Goal: Task Accomplishment & Management: Complete application form

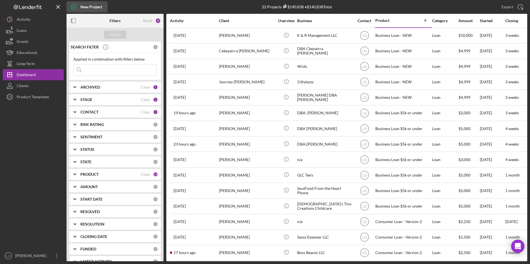
drag, startPoint x: 75, startPoint y: 5, endPoint x: 82, endPoint y: 4, distance: 6.7
click at [75, 5] on circle "button" at bounding box center [73, 6] width 5 height 5
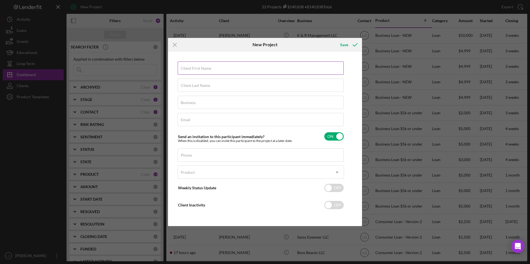
drag, startPoint x: 211, startPoint y: 67, endPoint x: 218, endPoint y: 70, distance: 7.9
click at [211, 67] on div "Client First Name Required" at bounding box center [261, 68] width 166 height 14
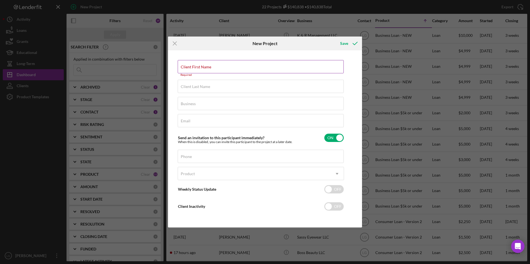
drag, startPoint x: 194, startPoint y: 61, endPoint x: 194, endPoint y: 64, distance: 3.3
click at [194, 64] on div "Client First Name Required Client Last Name Required Business Required Email Re…" at bounding box center [264, 139] width 191 height 175
click at [195, 65] on label "Client First Name" at bounding box center [196, 67] width 30 height 4
click at [195, 65] on input "Client First Name" at bounding box center [261, 66] width 166 height 13
drag, startPoint x: 196, startPoint y: 65, endPoint x: 187, endPoint y: 66, distance: 8.4
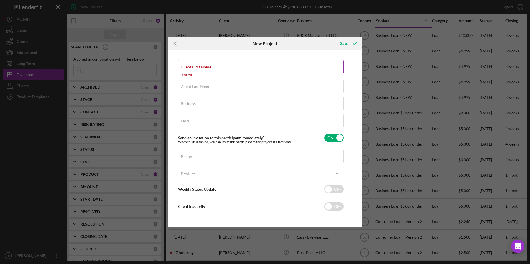
click at [187, 66] on label "Client First Name" at bounding box center [196, 67] width 30 height 4
click at [187, 66] on input "Client First Name" at bounding box center [261, 66] width 166 height 13
drag, startPoint x: 187, startPoint y: 66, endPoint x: 184, endPoint y: 67, distance: 3.1
click at [184, 67] on label "Client First Name" at bounding box center [196, 67] width 30 height 4
click at [184, 67] on input "Client First Name" at bounding box center [261, 66] width 166 height 13
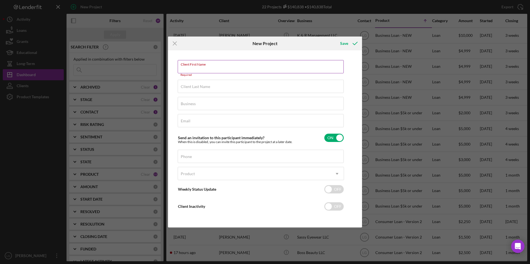
paste input "[PERSON_NAME]"
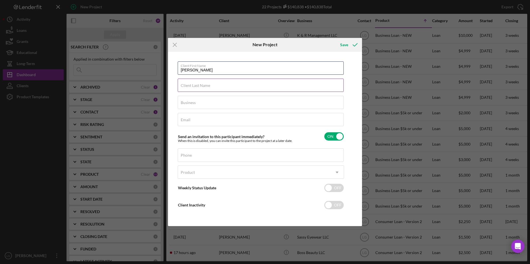
type input "[PERSON_NAME]"
click at [197, 85] on label "Client Last Name" at bounding box center [195, 85] width 29 height 4
click at [197, 85] on input "Client Last Name" at bounding box center [261, 85] width 166 height 13
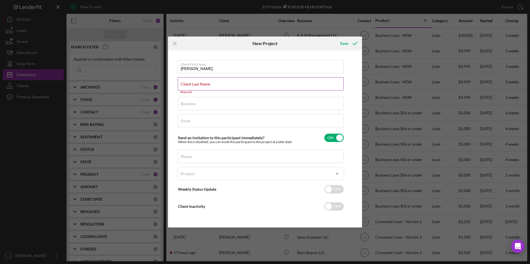
click at [203, 83] on label "Client Last Name" at bounding box center [195, 84] width 29 height 4
click at [203, 83] on input "Client Last Name" at bounding box center [261, 83] width 166 height 13
drag, startPoint x: 203, startPoint y: 83, endPoint x: 187, endPoint y: 87, distance: 16.7
click at [187, 87] on input "Client Last Name" at bounding box center [261, 83] width 166 height 13
paste input "[PERSON_NAME]"
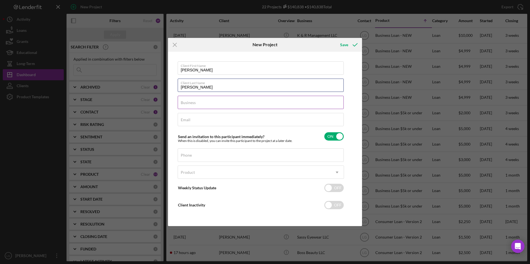
type input "[PERSON_NAME]"
click at [184, 102] on label "Business" at bounding box center [188, 103] width 15 height 4
click at [184, 102] on input "Business" at bounding box center [261, 102] width 166 height 13
type input "DBA: [PERSON_NAME]"
click at [209, 120] on input "Email" at bounding box center [261, 119] width 166 height 13
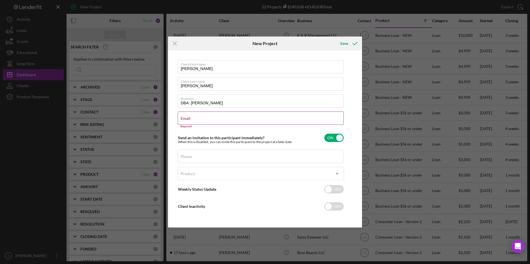
click at [197, 121] on input "Email" at bounding box center [261, 118] width 166 height 13
paste input "[EMAIL_ADDRESS][DOMAIN_NAME]"
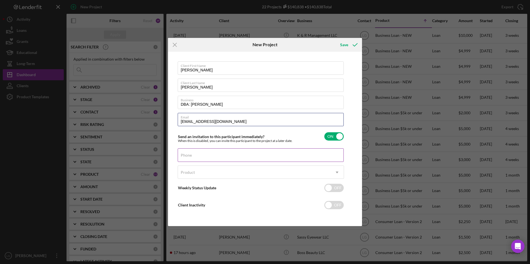
type input "[EMAIL_ADDRESS][DOMAIN_NAME]"
click at [201, 158] on input "Phone" at bounding box center [261, 154] width 166 height 13
click at [198, 157] on div "Phone" at bounding box center [261, 155] width 166 height 14
paste input "[PHONE_NUMBER]"
type input "[PHONE_NUMBER]"
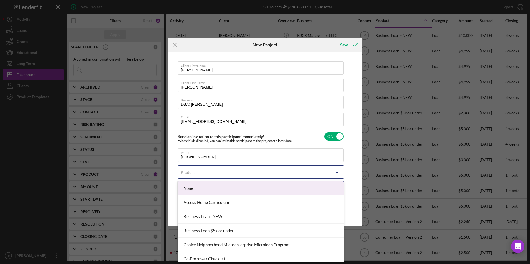
click at [200, 175] on div "Product" at bounding box center [254, 172] width 152 height 13
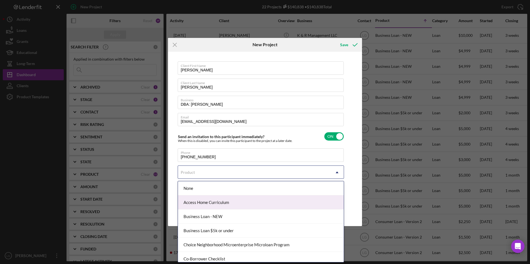
click at [360, 195] on div "Client First Name [PERSON_NAME] Client Last Name [PERSON_NAME] Business DBA: [P…" at bounding box center [264, 139] width 191 height 172
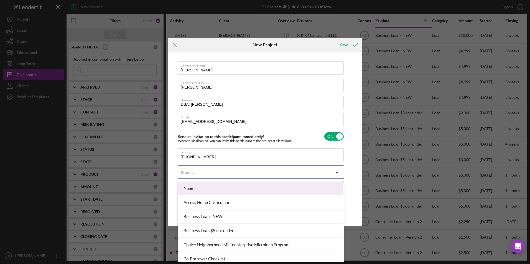
click at [230, 172] on div "Product" at bounding box center [254, 172] width 152 height 13
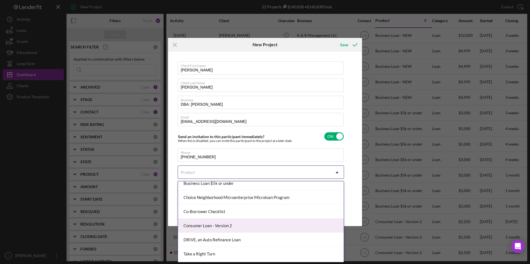
scroll to position [20, 0]
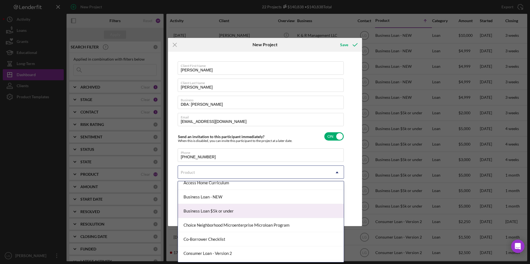
click at [215, 212] on div "Business Loan $5k or under" at bounding box center [261, 211] width 166 height 14
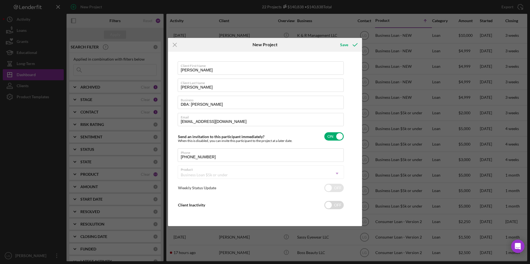
checkbox input "true"
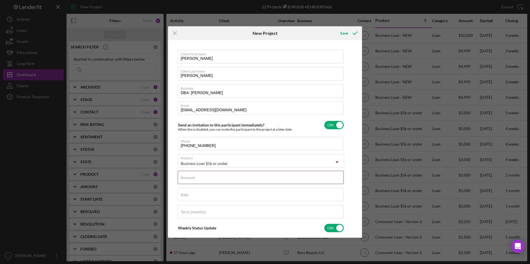
click at [199, 177] on div "Amount" at bounding box center [261, 178] width 166 height 14
type input "$5,000.00"
click at [201, 198] on input "Rate" at bounding box center [261, 194] width 166 height 13
type input "8.500%"
click at [206, 211] on div "Term (months)" at bounding box center [261, 212] width 166 height 14
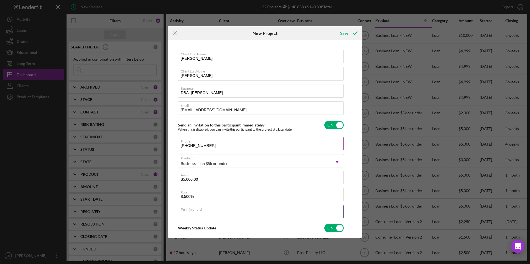
type input "60"
click at [353, 32] on icon "submit" at bounding box center [355, 33] width 14 height 14
checkbox input "false"
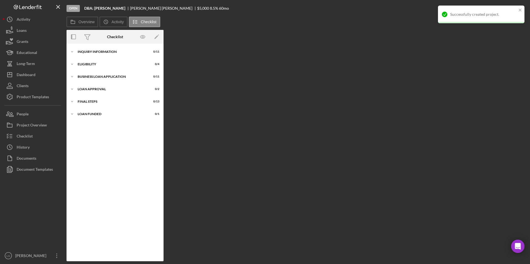
drag, startPoint x: 87, startPoint y: 112, endPoint x: 88, endPoint y: 107, distance: 4.8
click at [87, 112] on div "Icon/Expander LOAN FUNDED 0 / 1" at bounding box center [114, 114] width 97 height 11
click at [88, 103] on div "Final Steps" at bounding box center [117, 101] width 79 height 3
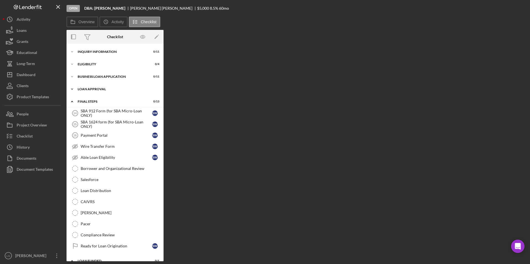
click at [89, 90] on div "Loan Approval" at bounding box center [117, 89] width 79 height 3
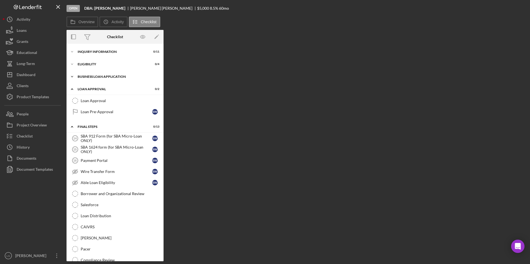
click at [89, 78] on div "BUSINESS LOAN APPLICATION" at bounding box center [117, 76] width 79 height 3
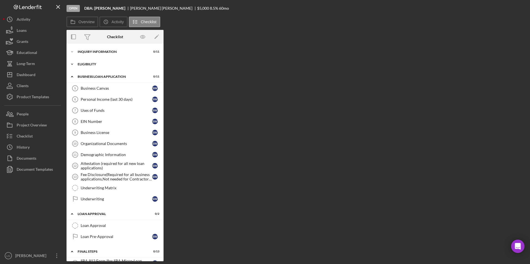
click at [87, 63] on div "Eligibility" at bounding box center [117, 64] width 79 height 3
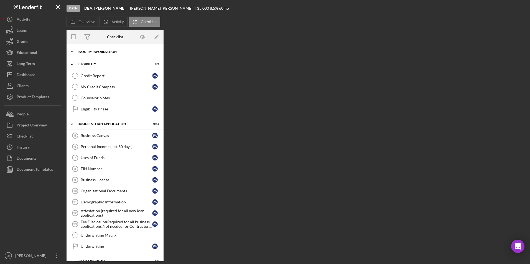
click at [88, 55] on div "Icon/Expander INQUIRY INFORMATION 0 / 11" at bounding box center [114, 51] width 97 height 11
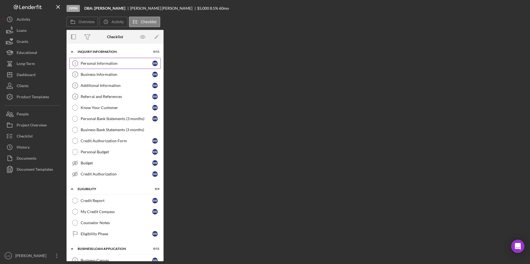
click at [95, 60] on link "Personal Information 1 Personal Information S W" at bounding box center [114, 63] width 91 height 11
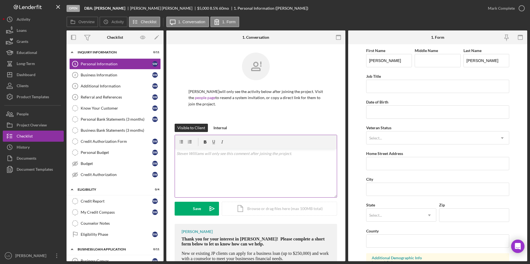
scroll to position [31, 0]
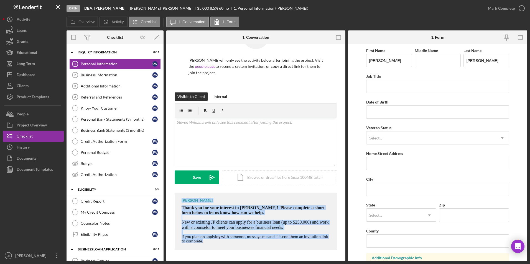
drag, startPoint x: 181, startPoint y: 197, endPoint x: 242, endPoint y: 244, distance: 77.5
click at [242, 244] on div "[PERSON_NAME] Thank you for your interest in [PERSON_NAME]! Please complete a s…" at bounding box center [256, 222] width 162 height 58
drag, startPoint x: 242, startPoint y: 244, endPoint x: 223, endPoint y: 215, distance: 35.3
copy div "[PERSON_NAME] Thank you for your interest in [PERSON_NAME]! Please complete a s…"
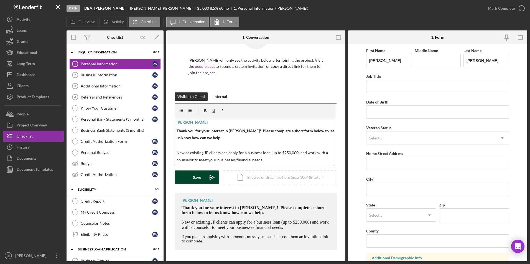
scroll to position [19, 0]
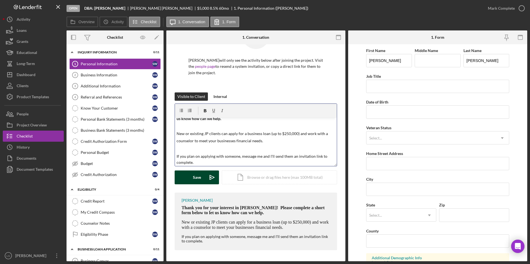
click at [188, 175] on button "Save Icon/icon-invite-send" at bounding box center [197, 178] width 44 height 14
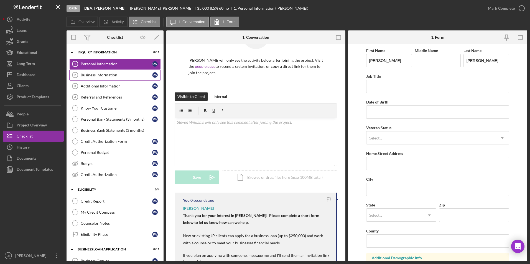
scroll to position [0, 0]
click at [120, 75] on div "Business Information" at bounding box center [116, 75] width 71 height 4
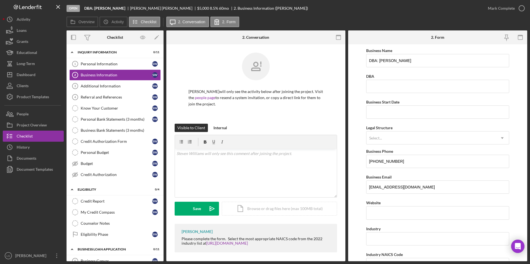
scroll to position [2, 0]
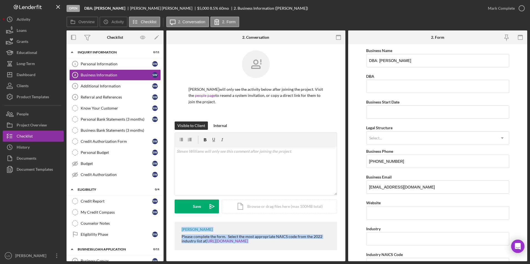
drag, startPoint x: 201, startPoint y: 233, endPoint x: 273, endPoint y: 245, distance: 72.7
click at [273, 245] on div "[PERSON_NAME] Please complete the form. Select the most appropriate NAICS code …" at bounding box center [256, 236] width 162 height 29
drag, startPoint x: 273, startPoint y: 245, endPoint x: 241, endPoint y: 240, distance: 31.8
copy div "[PERSON_NAME] Please complete the form. Select the most appropriate NAICS code …"
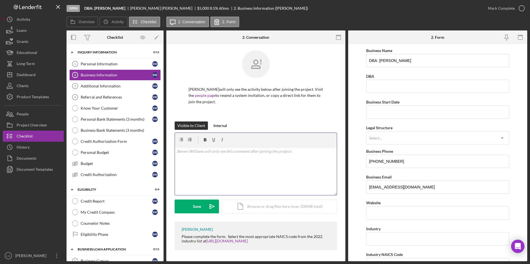
click at [240, 161] on div "v Color teal Color pink Remove color Add row above Add row below Add column bef…" at bounding box center [256, 171] width 162 height 48
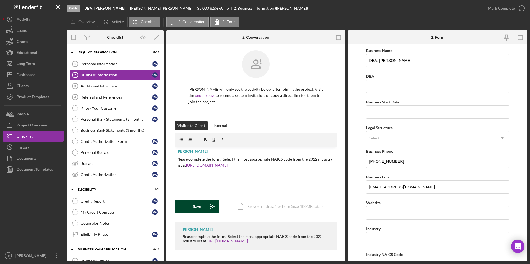
click at [196, 208] on div "Save" at bounding box center [197, 207] width 8 height 14
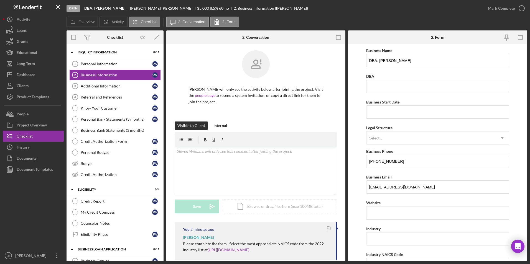
scroll to position [0, 0]
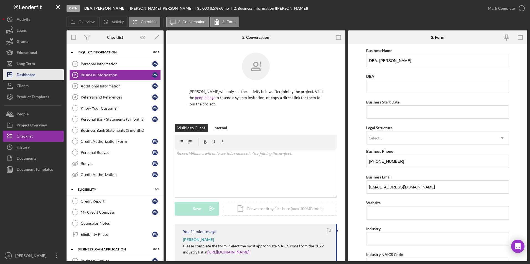
click at [29, 73] on div "Dashboard" at bounding box center [26, 75] width 19 height 12
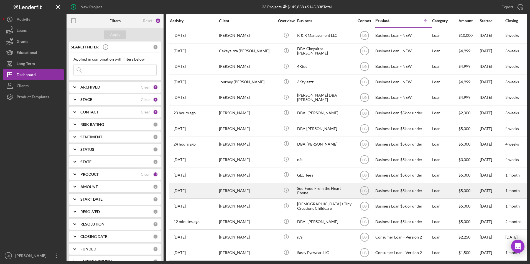
scroll to position [83, 0]
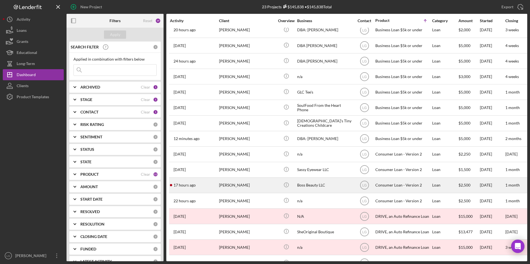
click at [227, 183] on div "[PERSON_NAME]" at bounding box center [246, 185] width 55 height 15
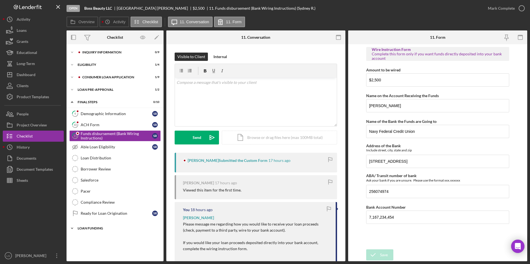
click at [92, 229] on div "Loan Funding" at bounding box center [117, 228] width 79 height 3
click at [91, 88] on div "Loan Pre-Approval" at bounding box center [117, 89] width 79 height 3
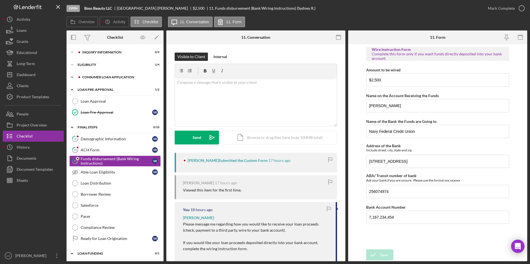
drag, startPoint x: 92, startPoint y: 75, endPoint x: 90, endPoint y: 68, distance: 7.5
click at [92, 75] on div "Icon/Expander Consumer Loan Application 1 / 9" at bounding box center [114, 77] width 97 height 11
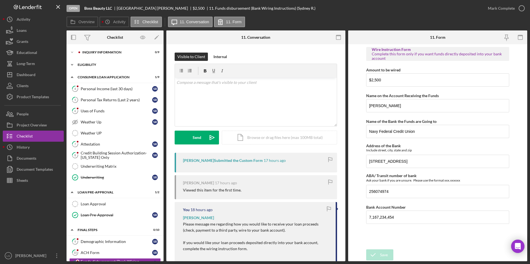
click at [89, 66] on div "Eligibility" at bounding box center [117, 64] width 79 height 3
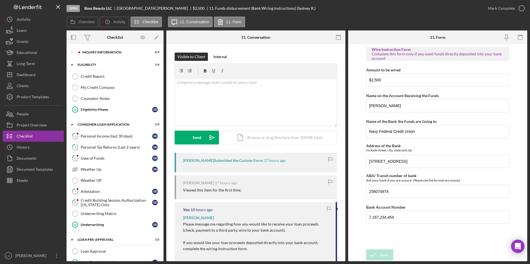
click at [90, 46] on div "Icon/Expander Inquiry Information 0 / 9 Icon/Expander Eligibility 1 / 4 Credit …" at bounding box center [114, 152] width 97 height 217
click at [90, 53] on div "Inquiry Information" at bounding box center [119, 52] width 74 height 3
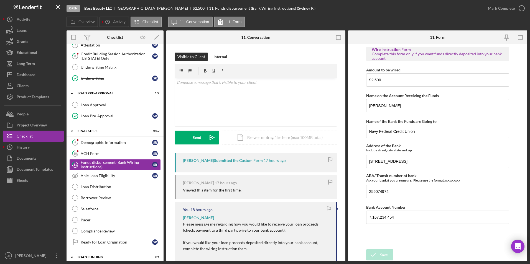
scroll to position [268, 0]
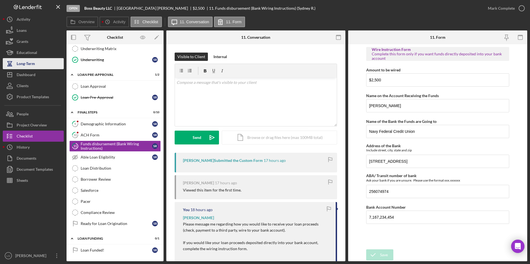
drag, startPoint x: 22, startPoint y: 75, endPoint x: 25, endPoint y: 69, distance: 6.2
click at [22, 75] on div "Dashboard" at bounding box center [26, 75] width 19 height 12
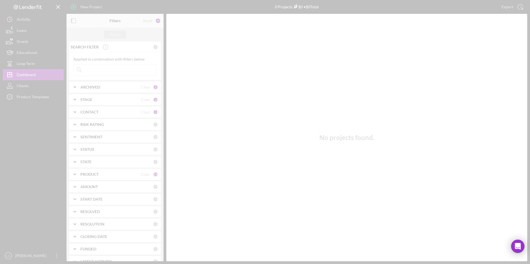
click at [80, 6] on div at bounding box center [265, 132] width 530 height 264
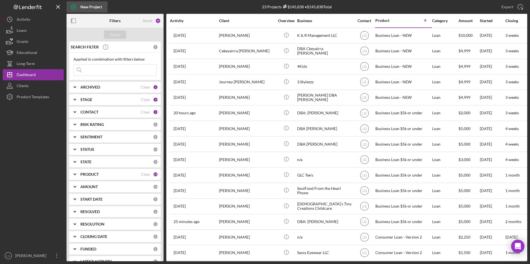
click at [76, 8] on circle "button" at bounding box center [73, 6] width 5 height 5
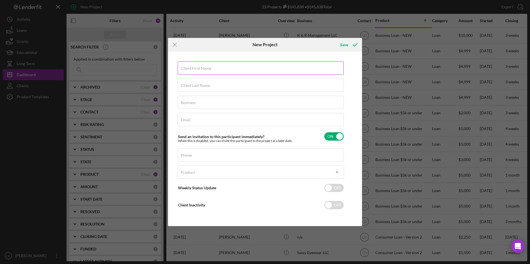
click at [197, 70] on label "Client First Name" at bounding box center [196, 68] width 30 height 4
click at [197, 70] on input "Client First Name" at bounding box center [261, 67] width 166 height 13
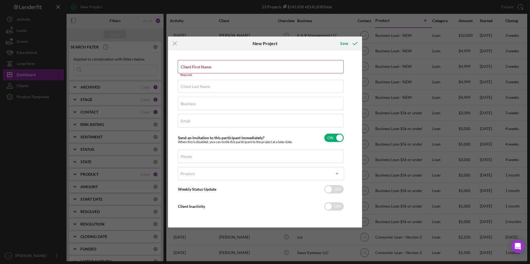
click at [211, 66] on label "Client First Name" at bounding box center [196, 67] width 30 height 4
click at [226, 66] on input "Client First Name" at bounding box center [261, 66] width 166 height 13
drag, startPoint x: 226, startPoint y: 66, endPoint x: 196, endPoint y: 62, distance: 30.4
click at [196, 62] on div "Client First Name Required" at bounding box center [261, 68] width 166 height 17
click at [221, 67] on input "Client First Name" at bounding box center [261, 66] width 166 height 13
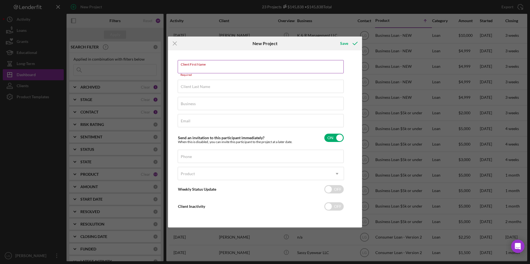
paste input "[PERSON_NAME]"
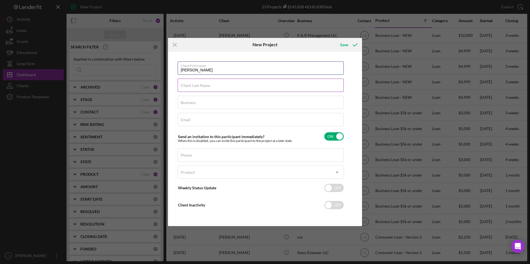
type input "[PERSON_NAME]"
drag, startPoint x: 183, startPoint y: 88, endPoint x: 190, endPoint y: 87, distance: 7.0
click at [183, 88] on input "Client Last Name" at bounding box center [261, 85] width 166 height 13
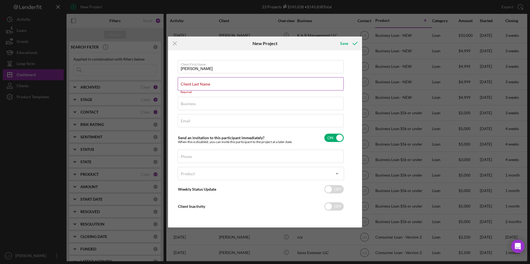
click at [196, 81] on div "Client Last Name Required" at bounding box center [261, 85] width 166 height 17
click at [185, 87] on input "Client Last Name" at bounding box center [261, 83] width 166 height 13
click at [197, 84] on input "Client Last Name" at bounding box center [261, 83] width 166 height 13
drag, startPoint x: 197, startPoint y: 84, endPoint x: 183, endPoint y: 86, distance: 14.3
click at [183, 86] on label "Client Last Name" at bounding box center [195, 84] width 29 height 4
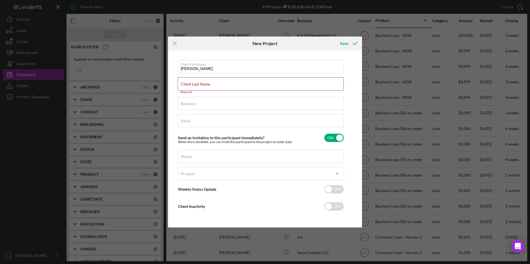
click at [183, 86] on input "Client Last Name" at bounding box center [261, 83] width 166 height 13
paste input "[PERSON_NAME]"
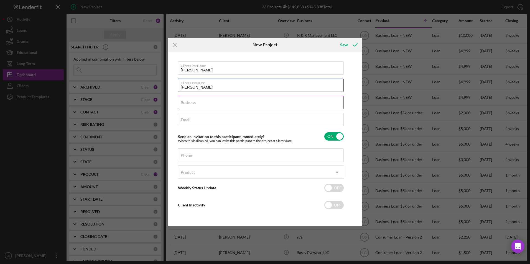
type input "[PERSON_NAME]"
click at [189, 101] on label "Business" at bounding box center [188, 103] width 15 height 4
click at [189, 101] on input "Business" at bounding box center [261, 102] width 166 height 13
click at [193, 122] on input "Email" at bounding box center [261, 119] width 166 height 13
drag, startPoint x: 193, startPoint y: 122, endPoint x: 200, endPoint y: 105, distance: 18.7
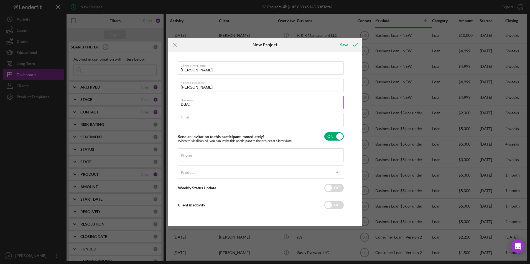
click at [200, 105] on input "DBA:" at bounding box center [261, 102] width 166 height 13
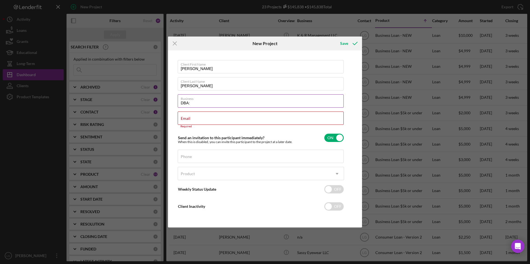
paste input "[PERSON_NAME] Household"
type input "DBA: [PERSON_NAME] Household"
drag, startPoint x: 197, startPoint y: 122, endPoint x: 227, endPoint y: 121, distance: 29.4
click at [197, 122] on input "Email" at bounding box center [261, 118] width 166 height 13
click at [203, 118] on div "Email Required" at bounding box center [261, 120] width 166 height 17
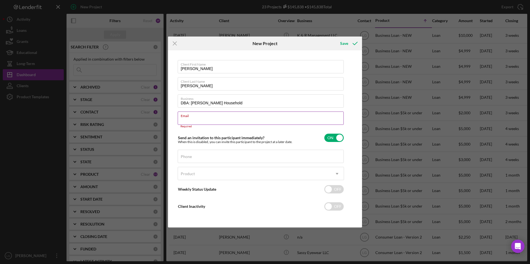
paste input "[EMAIL_ADDRESS][DOMAIN_NAME]"
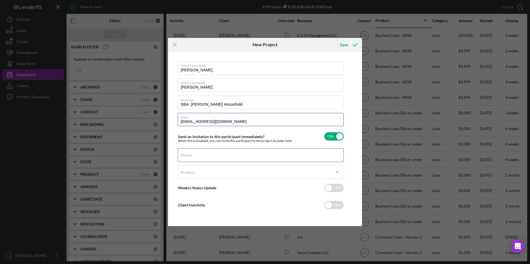
type input "[EMAIL_ADDRESS][DOMAIN_NAME]"
click at [196, 155] on input "Phone" at bounding box center [261, 154] width 166 height 13
click at [192, 154] on label "Phone" at bounding box center [186, 155] width 11 height 4
click at [201, 154] on input "Phone" at bounding box center [261, 154] width 166 height 13
drag, startPoint x: 201, startPoint y: 154, endPoint x: 186, endPoint y: 151, distance: 14.9
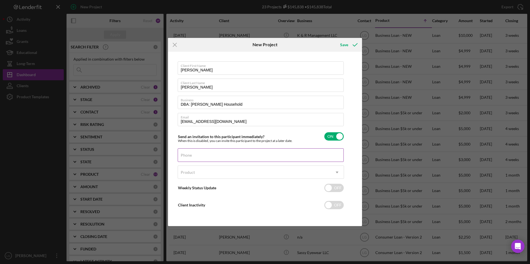
click at [186, 151] on div "Phone" at bounding box center [261, 155] width 166 height 14
paste input "[PHONE_NUMBER]"
type input "[PHONE_NUMBER]"
click at [191, 171] on div "Product" at bounding box center [188, 172] width 14 height 4
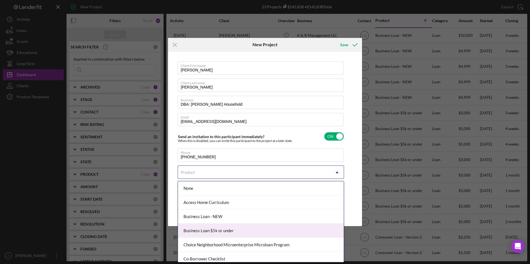
click at [215, 233] on div "Business Loan $5k or under" at bounding box center [261, 231] width 166 height 14
checkbox input "true"
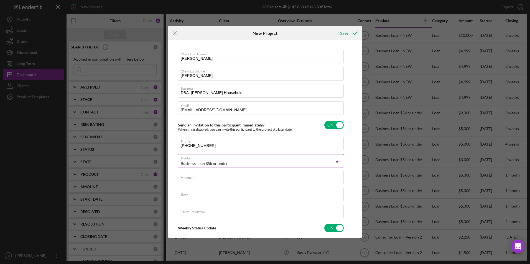
scroll to position [55, 0]
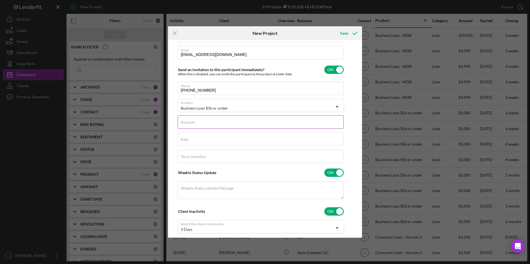
click at [187, 121] on label "Amount" at bounding box center [188, 122] width 14 height 4
click at [187, 121] on input "Amount" at bounding box center [261, 122] width 166 height 13
type input "$2,000"
click at [187, 136] on div "Rate" at bounding box center [261, 140] width 166 height 14
type input "8.500%"
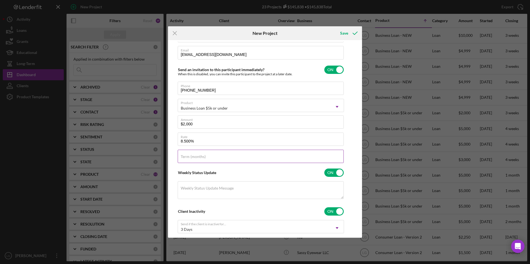
type input "60"
click at [342, 34] on div "Save" at bounding box center [344, 33] width 8 height 11
checkbox input "false"
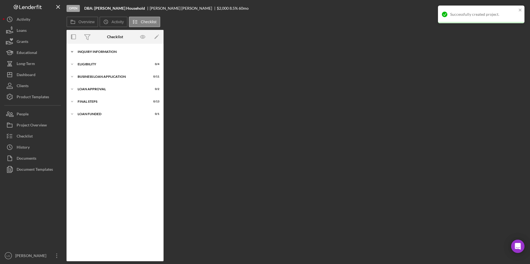
drag, startPoint x: 88, startPoint y: 48, endPoint x: 91, endPoint y: 50, distance: 3.5
click at [88, 48] on div "Icon/Expander INQUIRY INFORMATION 0 / 11" at bounding box center [114, 51] width 97 height 11
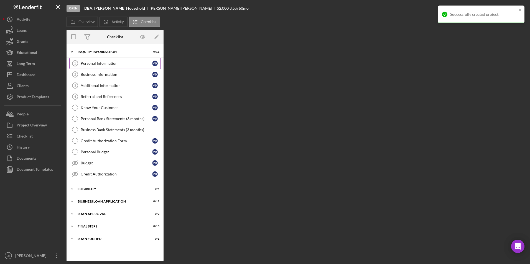
click at [93, 62] on div "Personal Information" at bounding box center [116, 63] width 71 height 4
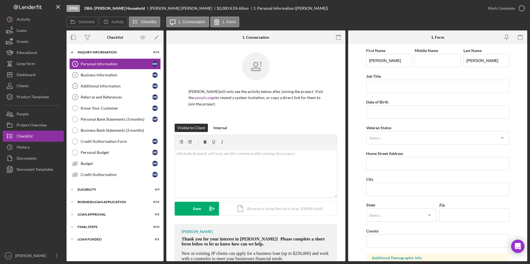
scroll to position [31, 0]
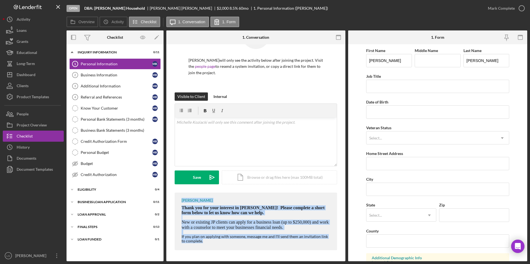
drag, startPoint x: 180, startPoint y: 201, endPoint x: 290, endPoint y: 247, distance: 118.9
click at [290, 247] on div "[PERSON_NAME] Thank you for your interest in [PERSON_NAME]! Please complete a s…" at bounding box center [256, 222] width 162 height 58
copy div "[PERSON_NAME] Thank you for your interest in [PERSON_NAME]! Please complete a s…"
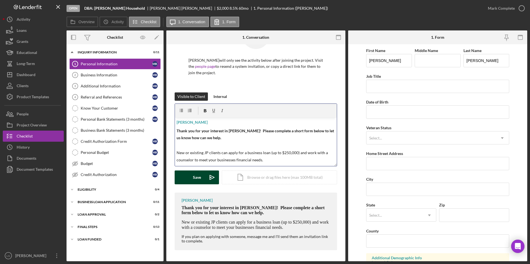
scroll to position [19, 0]
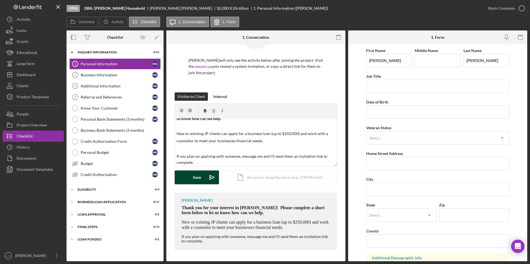
click at [191, 177] on button "Save Icon/icon-invite-send" at bounding box center [197, 178] width 44 height 14
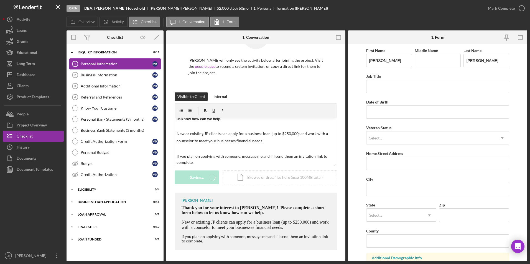
scroll to position [0, 0]
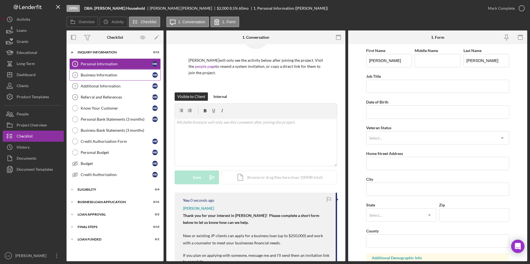
drag, startPoint x: 103, startPoint y: 74, endPoint x: 108, endPoint y: 75, distance: 5.0
click at [103, 74] on div "Business Information" at bounding box center [116, 75] width 71 height 4
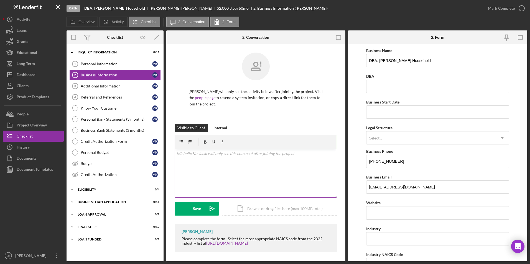
scroll to position [2, 0]
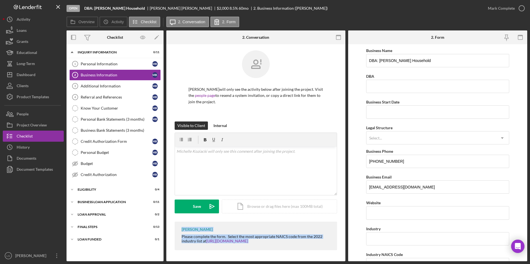
drag, startPoint x: 179, startPoint y: 227, endPoint x: 279, endPoint y: 250, distance: 101.7
click at [279, 250] on div "[PERSON_NAME] Please complete the form. Select the most appropriate NAICS code …" at bounding box center [256, 236] width 162 height 29
drag, startPoint x: 279, startPoint y: 250, endPoint x: 233, endPoint y: 240, distance: 47.1
copy div "[PERSON_NAME] Please complete the form. Select the most appropriate NAICS code …"
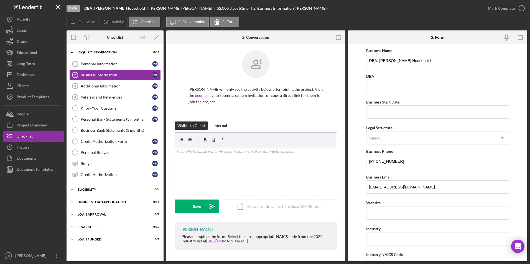
click at [232, 160] on div "v Color teal Color pink Remove color Add row above Add row below Add column bef…" at bounding box center [256, 171] width 162 height 48
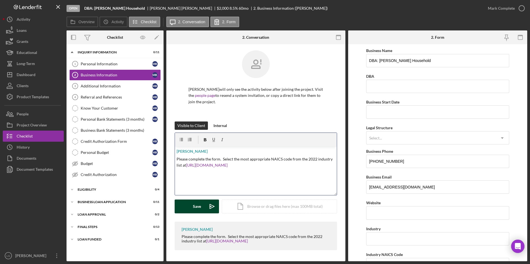
click at [195, 209] on div "Save" at bounding box center [197, 207] width 8 height 14
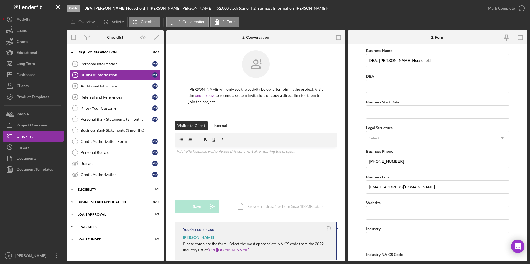
drag, startPoint x: 83, startPoint y: 237, endPoint x: 84, endPoint y: 224, distance: 12.8
click at [83, 235] on div "Icon/Expander LOAN FUNDED 0 / 1" at bounding box center [114, 239] width 97 height 11
click at [84, 224] on div "Icon/Expander Final Steps 0 / 13" at bounding box center [114, 227] width 97 height 11
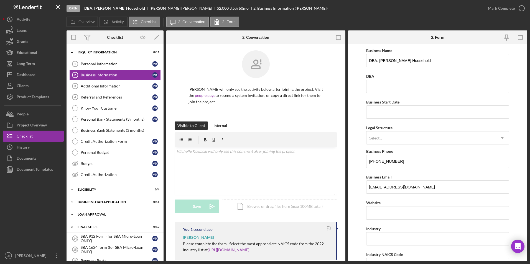
click at [86, 214] on div "Loan Approval" at bounding box center [117, 214] width 79 height 3
click at [88, 200] on div "Icon/Expander BUSINESS LOAN APPLICATION 0 / 11" at bounding box center [114, 202] width 97 height 11
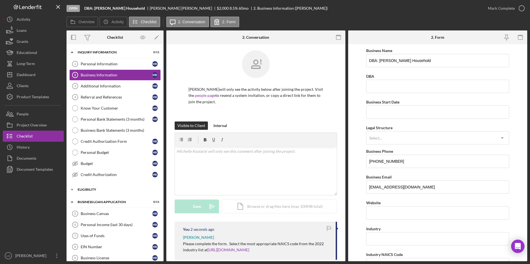
click at [87, 187] on div "Icon/Expander Eligibility 0 / 4" at bounding box center [114, 189] width 97 height 11
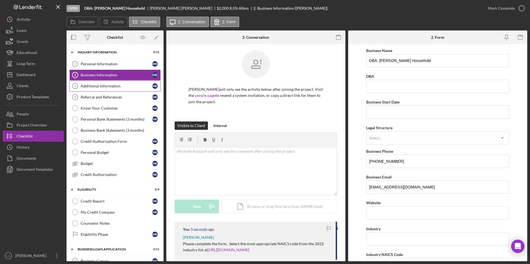
click at [98, 81] on link "Additional Information 3 Additional Information M K" at bounding box center [114, 86] width 91 height 11
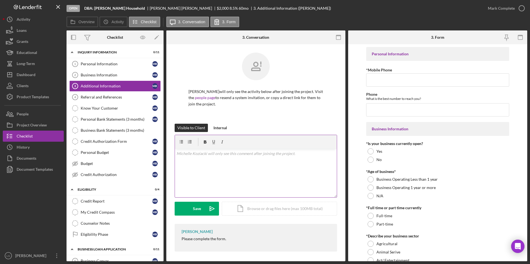
scroll to position [1, 0]
drag, startPoint x: 181, startPoint y: 239, endPoint x: 256, endPoint y: 241, distance: 74.8
click at [256, 241] on div "[PERSON_NAME] Please complete the form." at bounding box center [256, 237] width 162 height 28
drag, startPoint x: 256, startPoint y: 241, endPoint x: 217, endPoint y: 237, distance: 39.6
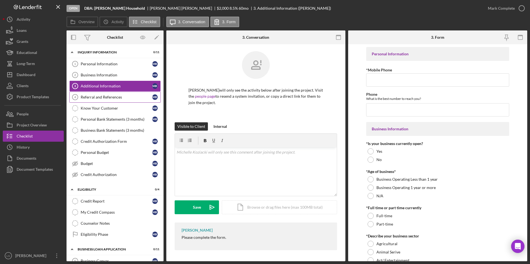
drag, startPoint x: 217, startPoint y: 237, endPoint x: 111, endPoint y: 96, distance: 176.3
click at [111, 96] on div "Referral and References" at bounding box center [116, 97] width 71 height 4
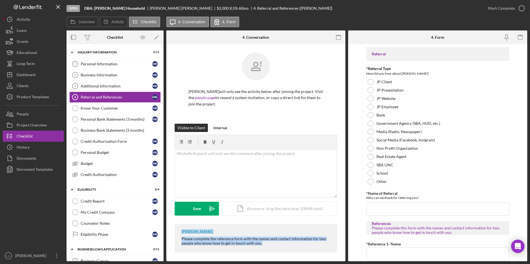
drag, startPoint x: 179, startPoint y: 232, endPoint x: 286, endPoint y: 254, distance: 109.4
click at [286, 254] on div "[PERSON_NAME] Please complete the reference form with the names and contact inf…" at bounding box center [256, 239] width 162 height 31
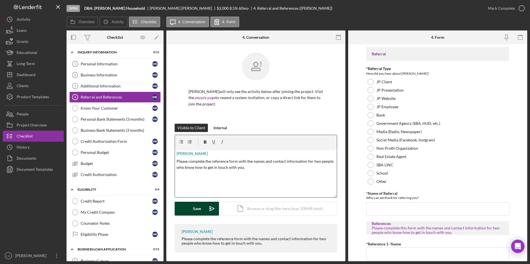
click at [189, 209] on button "Save Icon/icon-invite-send" at bounding box center [197, 209] width 44 height 14
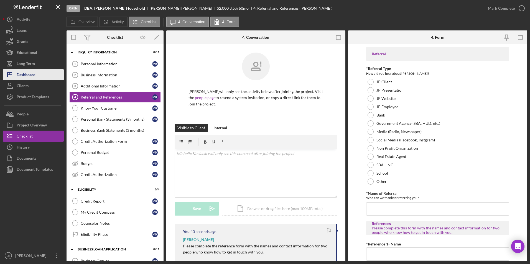
click at [34, 75] on div "Dashboard" at bounding box center [26, 75] width 19 height 12
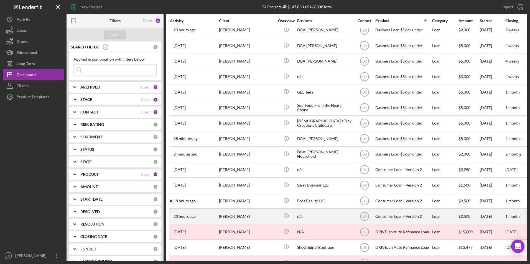
scroll to position [146, 0]
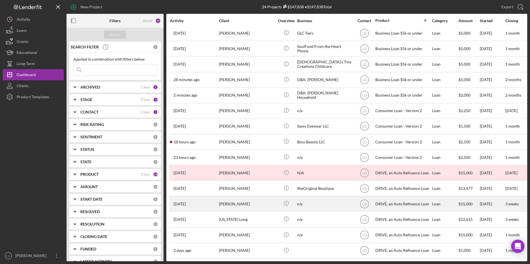
click at [233, 202] on div "[PERSON_NAME]" at bounding box center [246, 204] width 55 height 15
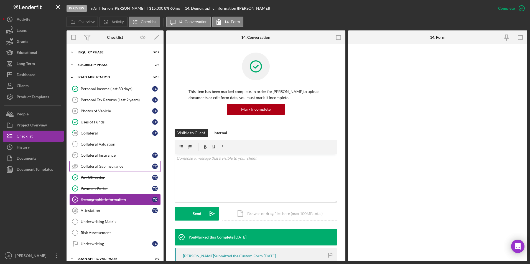
scroll to position [30, 0]
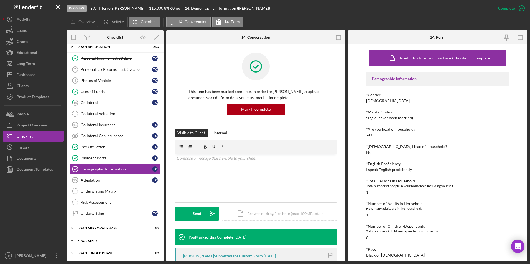
drag, startPoint x: 83, startPoint y: 253, endPoint x: 83, endPoint y: 245, distance: 7.8
click at [83, 251] on div "Icon/Expander Loan Funded Phase 0 / 1" at bounding box center [114, 253] width 97 height 11
click at [83, 240] on div "FINAL STEPS" at bounding box center [117, 240] width 79 height 3
click at [84, 228] on div "Loan Approval Phase" at bounding box center [117, 228] width 79 height 3
click at [86, 60] on div "Personal Income (last 30 days)" at bounding box center [116, 58] width 71 height 4
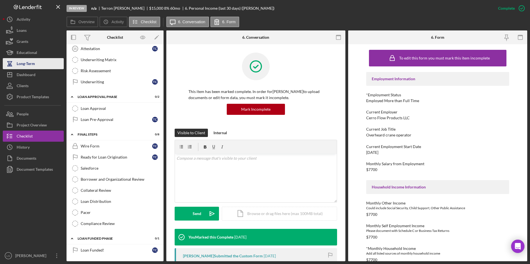
scroll to position [134, 0]
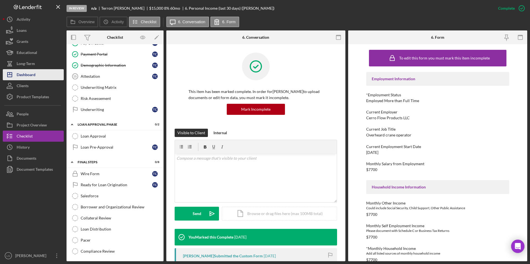
click at [19, 75] on div "Dashboard" at bounding box center [26, 75] width 19 height 12
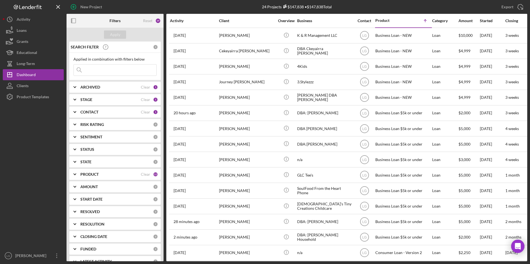
click at [98, 85] on b "ARCHIVED" at bounding box center [90, 87] width 20 height 4
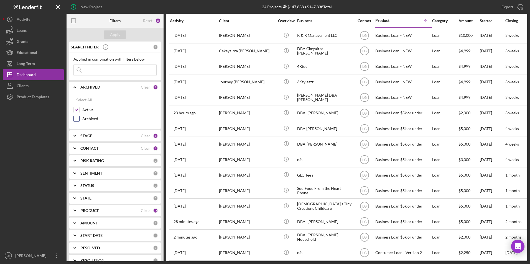
click at [77, 120] on input "Archived" at bounding box center [77, 119] width 6 height 6
checkbox input "true"
click at [99, 67] on input at bounding box center [115, 70] width 83 height 11
type input "[PERSON_NAME]"
click at [116, 34] on div "Apply" at bounding box center [115, 34] width 10 height 8
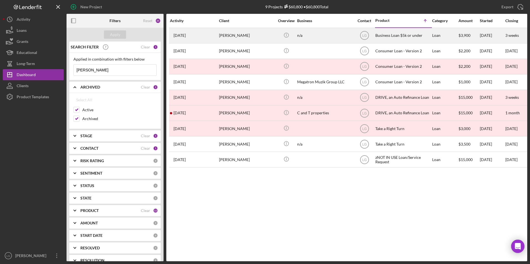
click at [237, 38] on div "[PERSON_NAME]" at bounding box center [246, 35] width 55 height 15
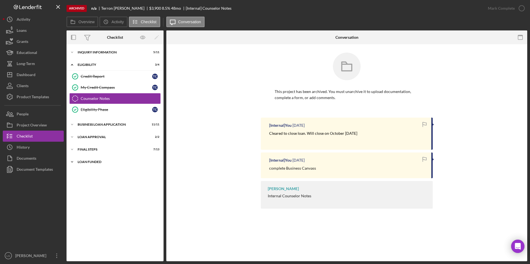
click at [85, 161] on div "LOAN FUNDED" at bounding box center [117, 161] width 79 height 3
click at [84, 147] on div "Icon/Expander Final Steps 7 / 13" at bounding box center [114, 149] width 97 height 11
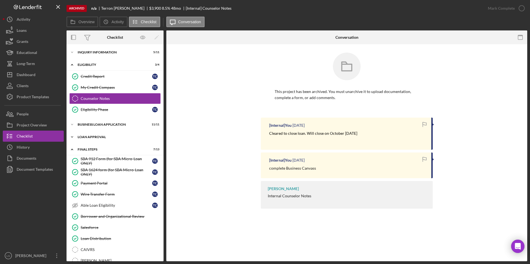
click at [85, 138] on div "Loan Approval" at bounding box center [117, 136] width 79 height 3
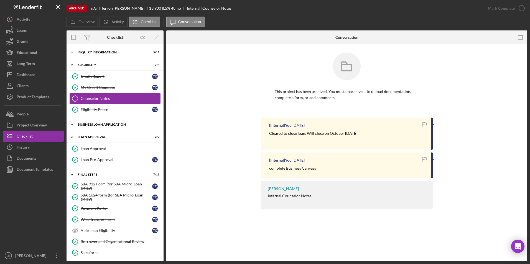
click at [86, 125] on div "BUSINESS LOAN APPLICATION" at bounding box center [117, 124] width 79 height 3
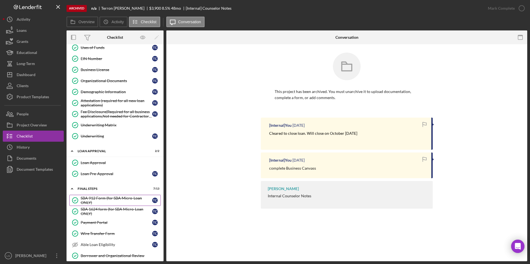
scroll to position [166, 0]
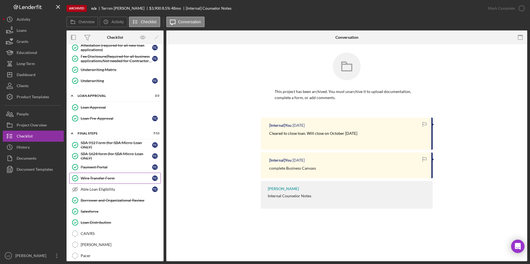
click at [106, 176] on div "Wire Transfer Form" at bounding box center [116, 178] width 71 height 4
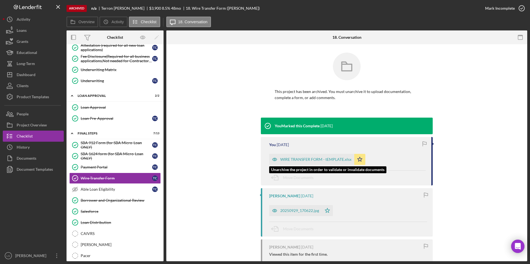
click at [300, 160] on div "WIRE TRANSFER FORM - tEMPLATE.xlsx" at bounding box center [315, 159] width 71 height 4
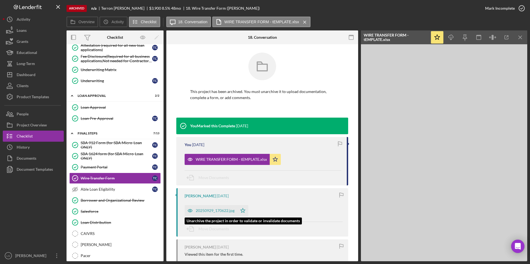
click at [204, 207] on div "20250929_170622.jpg" at bounding box center [210, 210] width 53 height 11
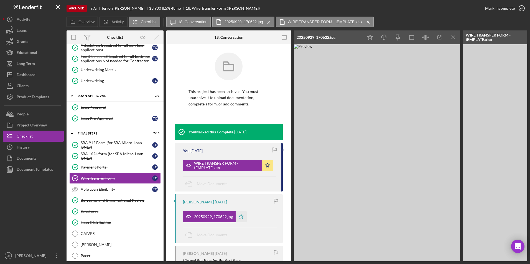
scroll to position [88, 0]
